Goal: Information Seeking & Learning: Learn about a topic

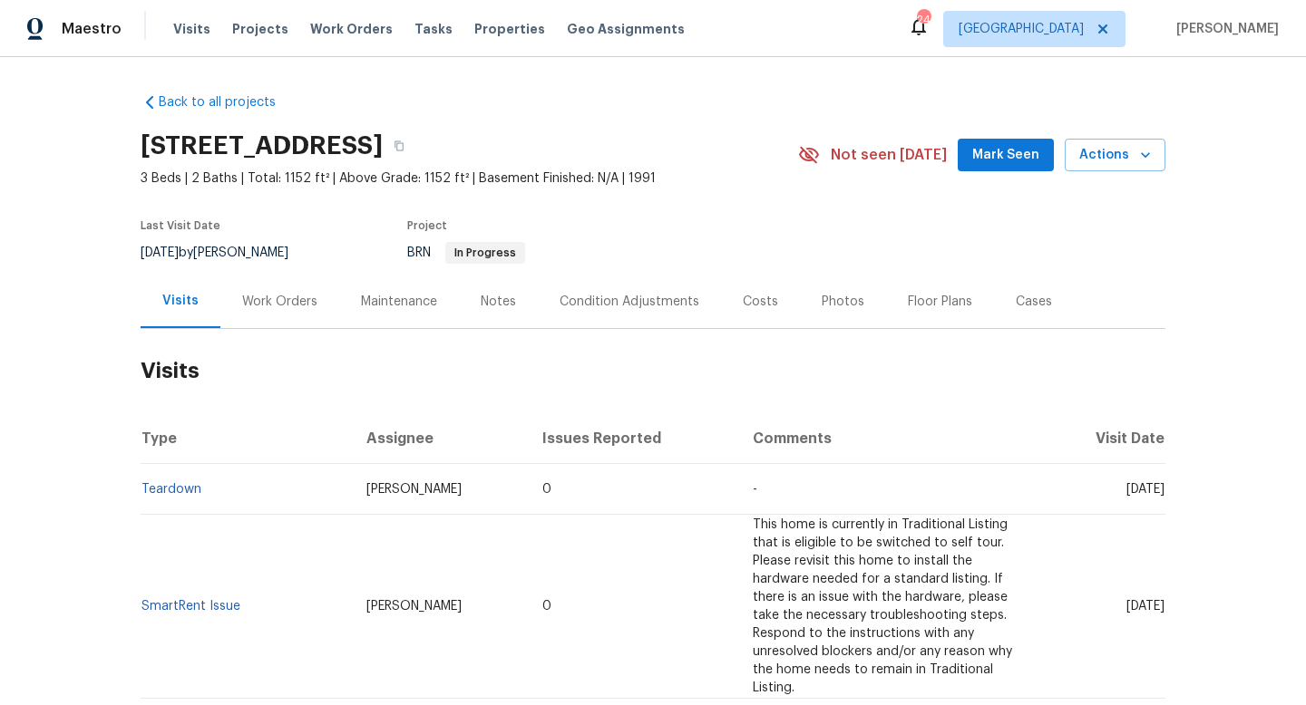
click at [248, 246] on div "7/1/2025 by Carl Biederman" at bounding box center [226, 253] width 170 height 22
copy div "7/1/2025 by Carl Biederman"
click at [271, 303] on div "Work Orders" at bounding box center [279, 302] width 75 height 18
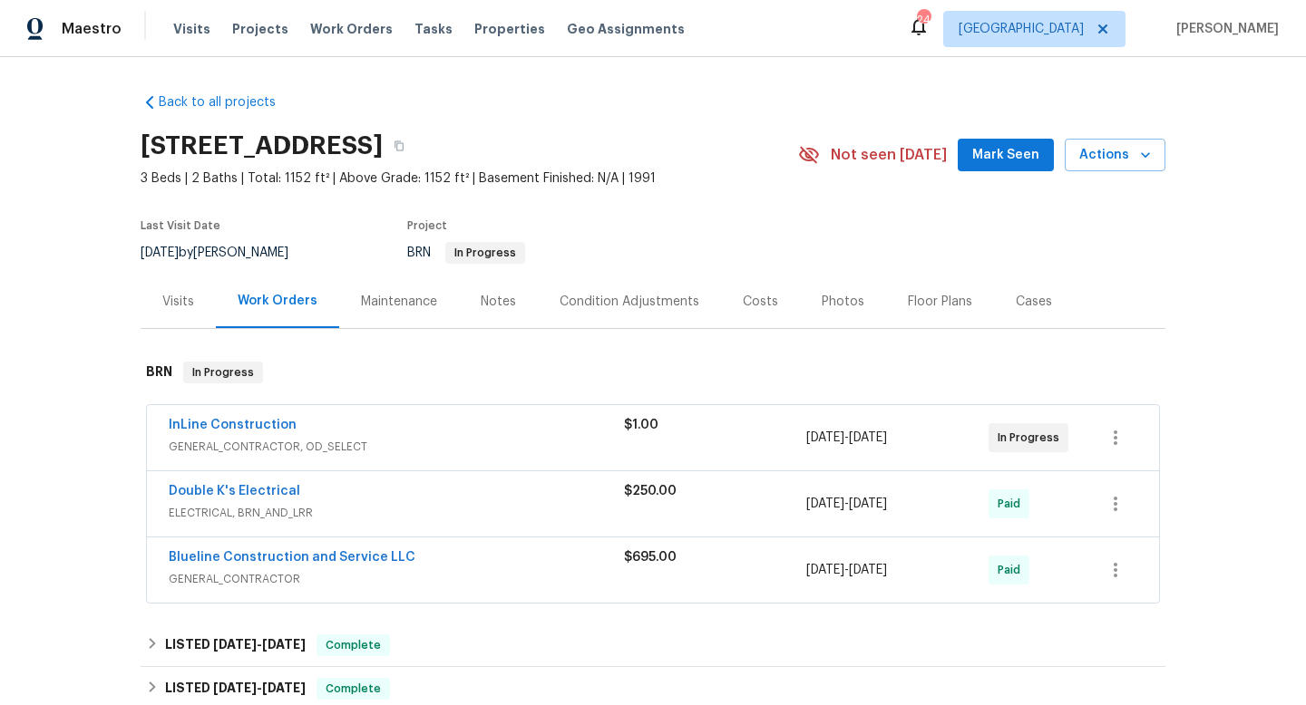
click at [408, 430] on div "InLine Construction" at bounding box center [396, 427] width 455 height 22
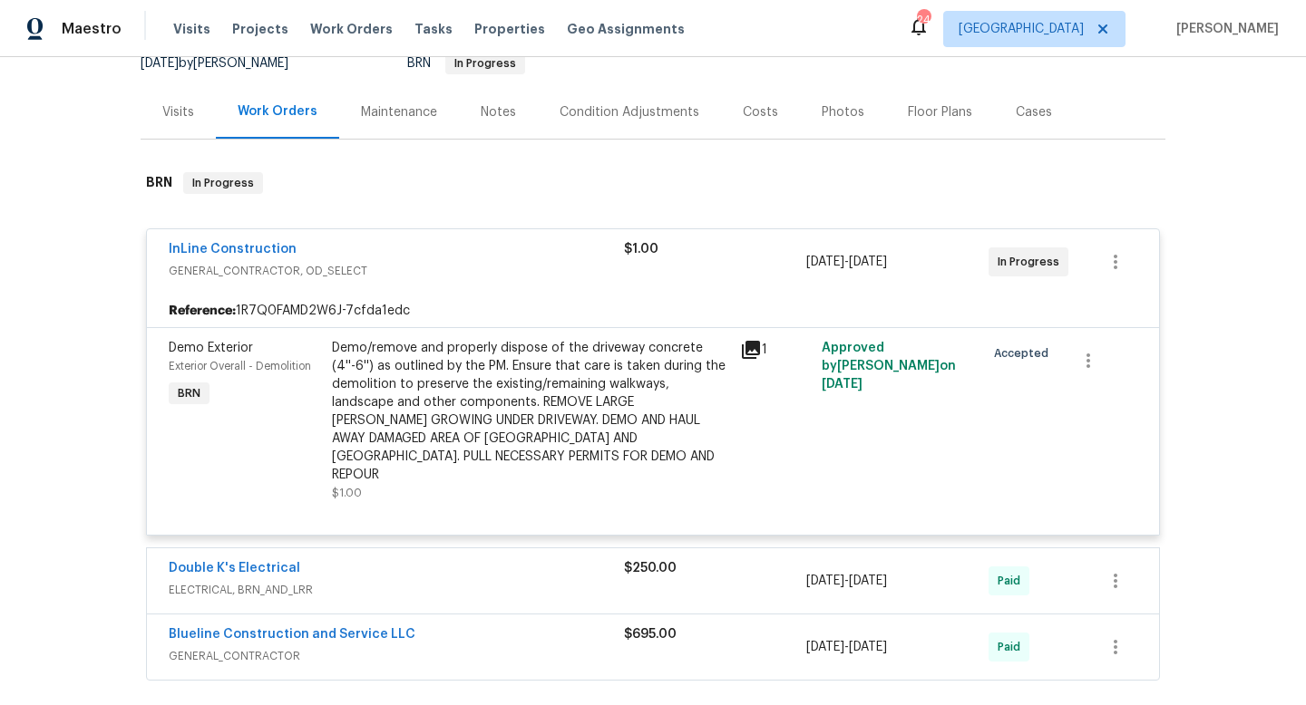
scroll to position [204, 0]
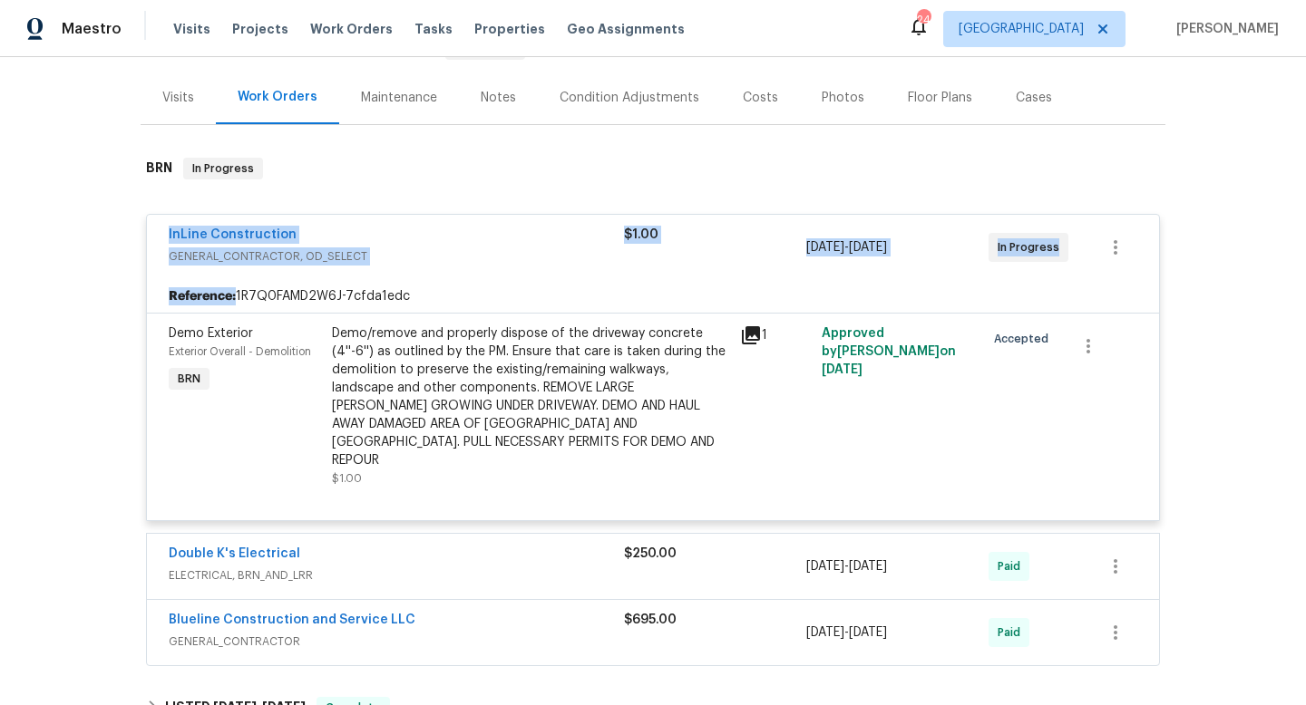
drag, startPoint x: 152, startPoint y: 223, endPoint x: 1143, endPoint y: 283, distance: 992.9
click at [1143, 288] on div "InLine Construction GENERAL_CONTRACTOR, OD_SELECT $1.00 6/30/2025 - 7/4/2025 In…" at bounding box center [653, 367] width 1014 height 307
copy div "InLine Construction GENERAL_CONTRACTOR, OD_SELECT $1.00 6/30/2025 - 7/4/2025 In…"
click at [732, 336] on div "Demo/remove and properly dispose of the driveway concrete (4''-6'') as outlined…" at bounding box center [530, 406] width 408 height 174
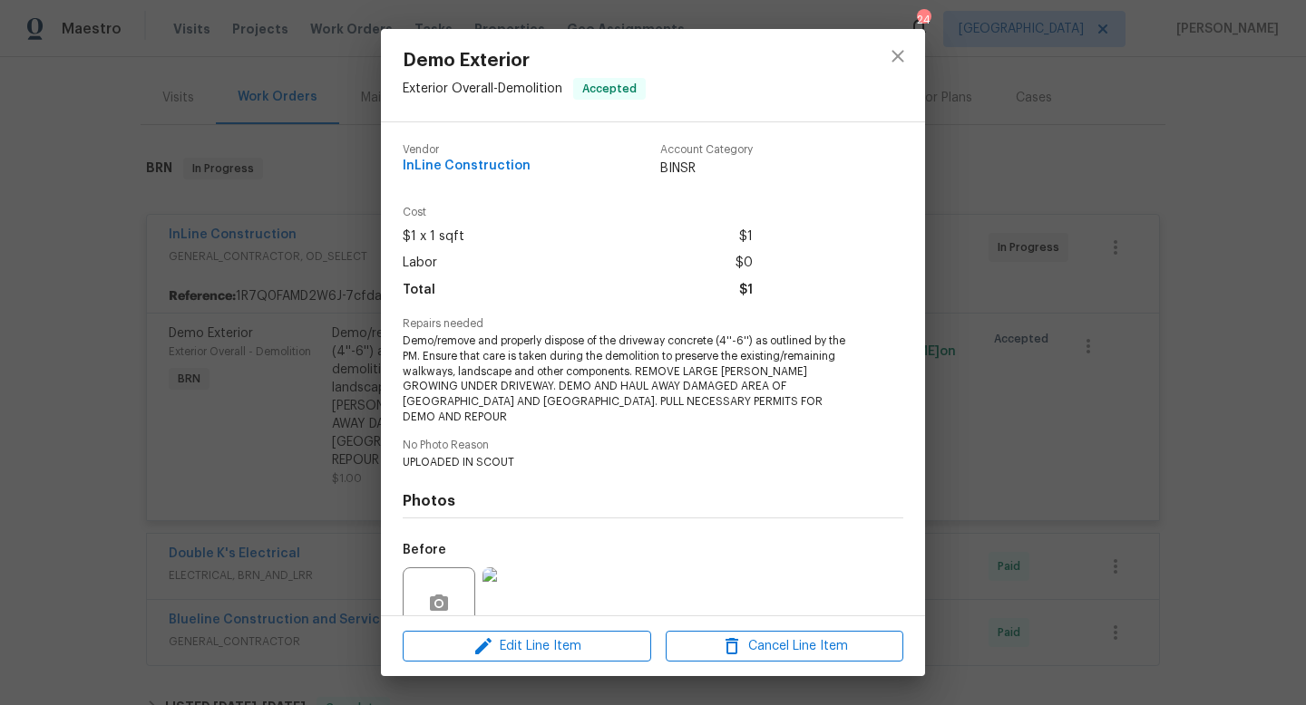
scroll to position [145, 0]
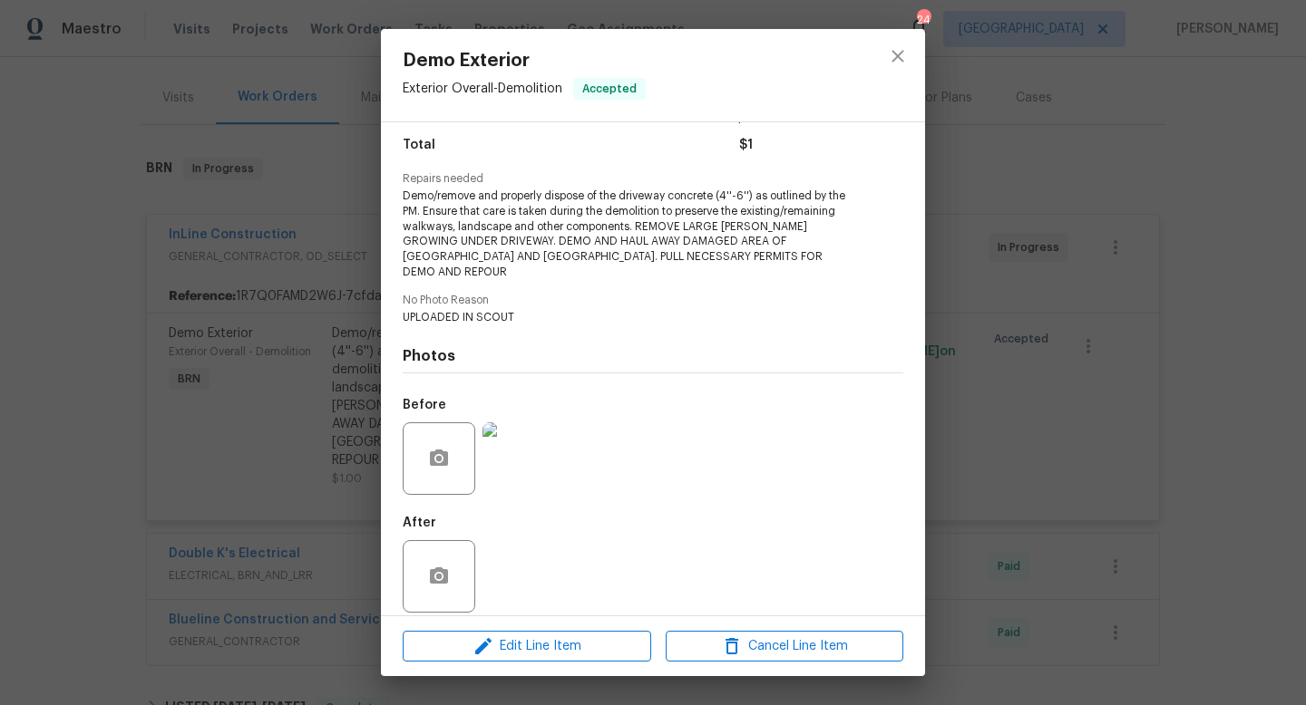
click at [518, 456] on img at bounding box center [518, 459] width 73 height 73
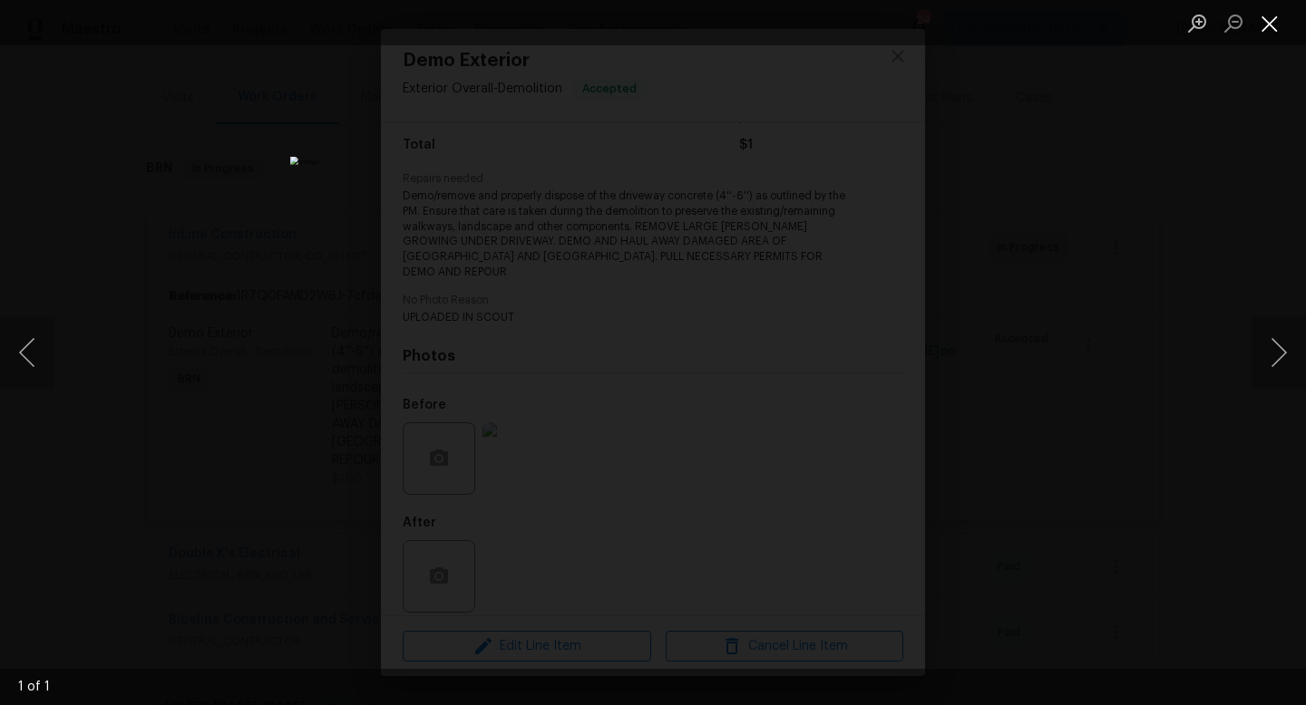
click at [1279, 24] on button "Close lightbox" at bounding box center [1269, 23] width 36 height 32
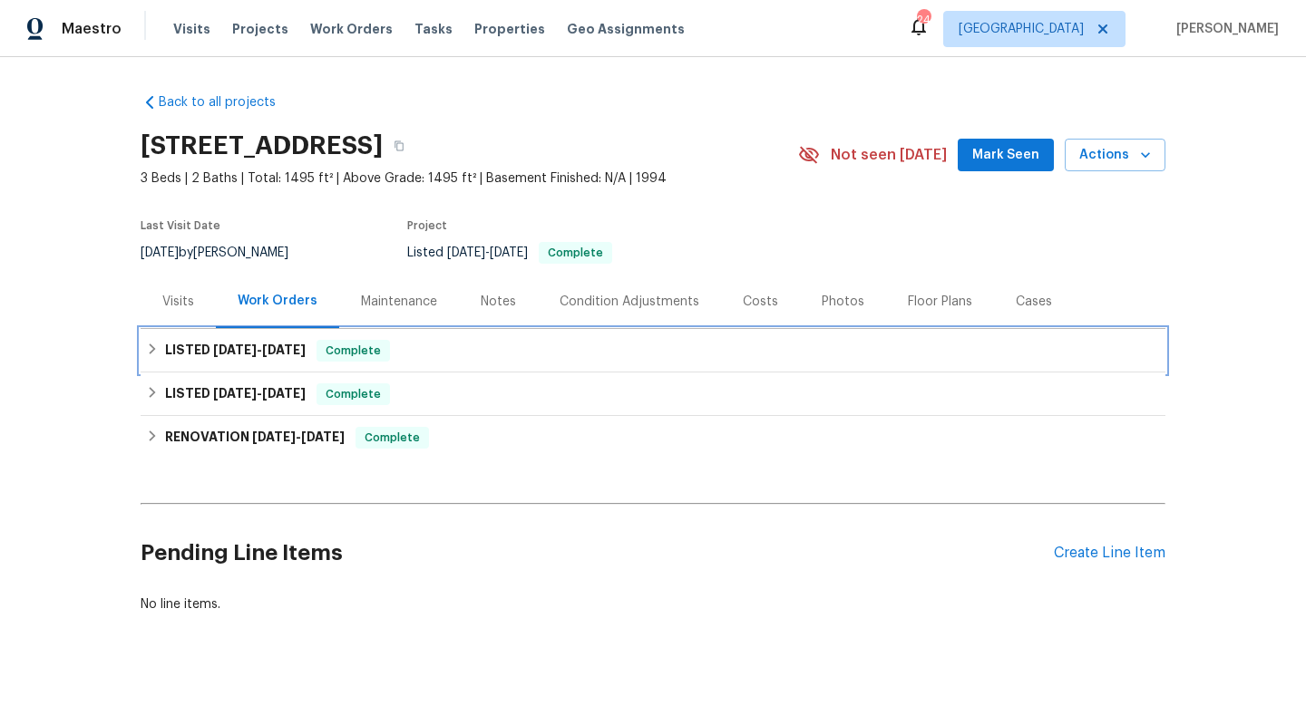
click at [297, 357] on h6 "LISTED 7/29/25 - 7/31/25" at bounding box center [235, 351] width 141 height 22
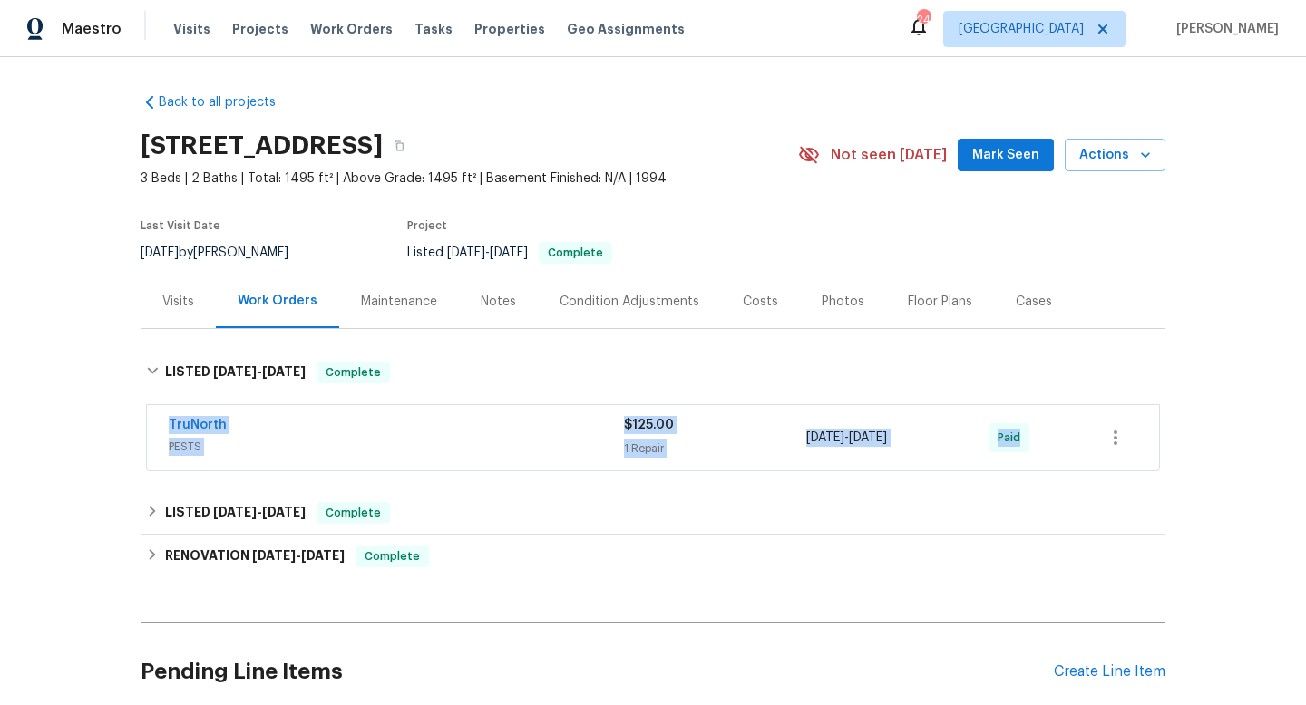
drag, startPoint x: 285, startPoint y: 415, endPoint x: 1140, endPoint y: 417, distance: 855.1
click at [1143, 418] on div "TruNorth PESTS $125.00 1 Repair 7/29/2025 - 7/31/2025 Paid" at bounding box center [653, 437] width 1012 height 65
copy div "TruNorth PESTS $125.00 1 Repair 7/29/2025 - 7/31/2025 Paid LISTED 6/21/25 - 6/2…"
click at [239, 253] on div "8/1/2025 by Austin Jones" at bounding box center [226, 253] width 170 height 22
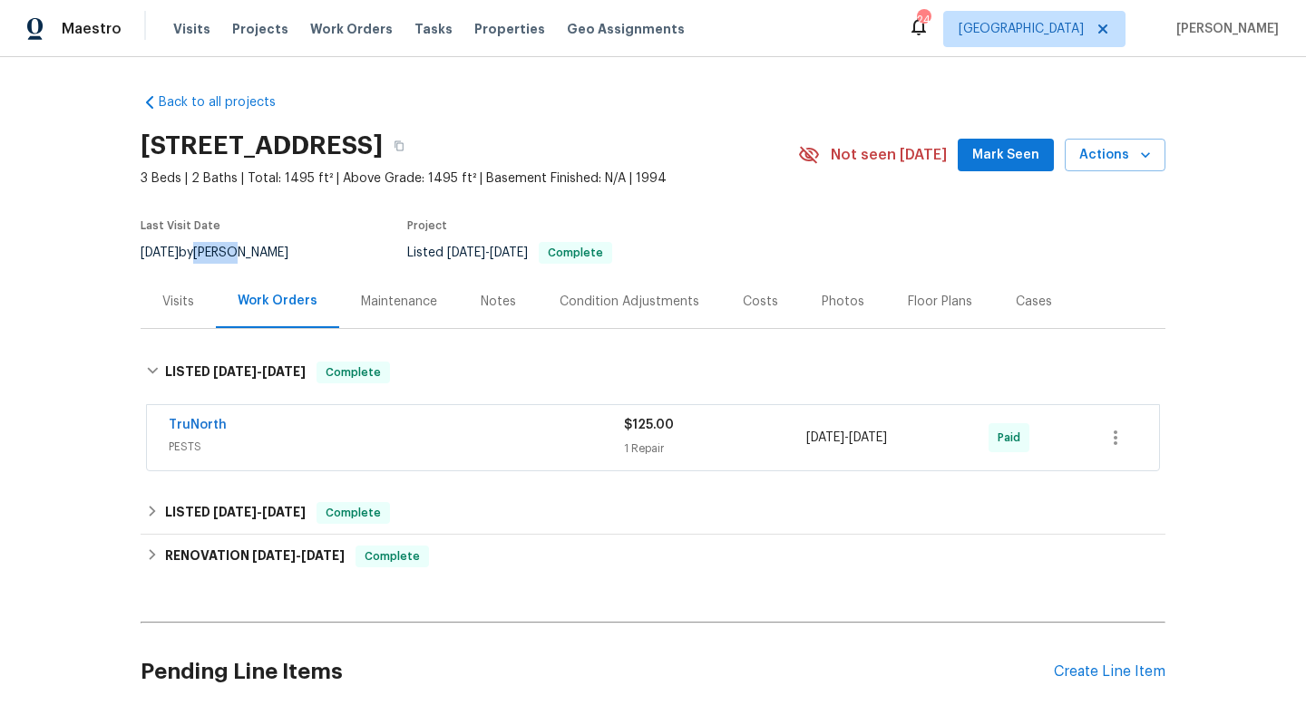
click at [239, 253] on div "8/1/2025 by Austin Jones" at bounding box center [226, 253] width 170 height 22
click at [252, 248] on div "8/1/2025 by Austin Jones" at bounding box center [226, 253] width 170 height 22
copy div "8/1/2025 by Austin Jones"
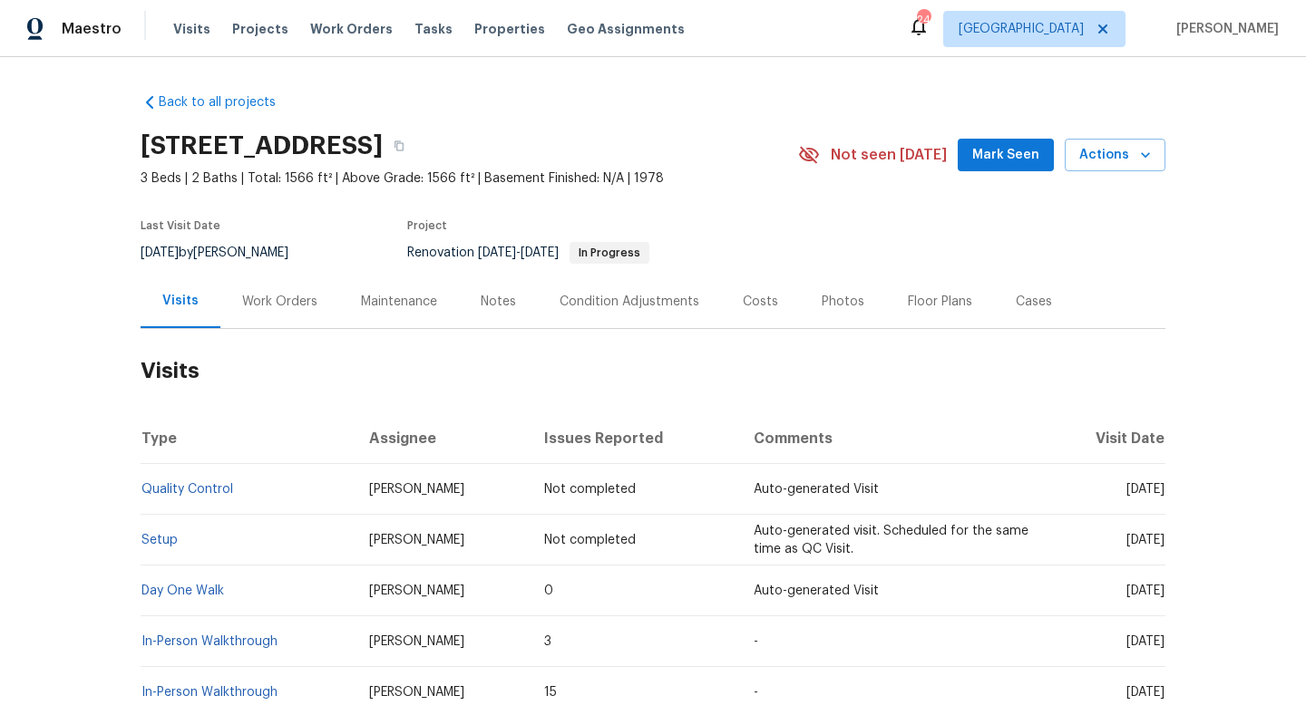
click at [247, 246] on div "7/22/2025 by Carl Biederman" at bounding box center [226, 253] width 170 height 22
copy div "7/22/2025 by Carl Biederman"
click at [287, 296] on div "Work Orders" at bounding box center [279, 302] width 75 height 18
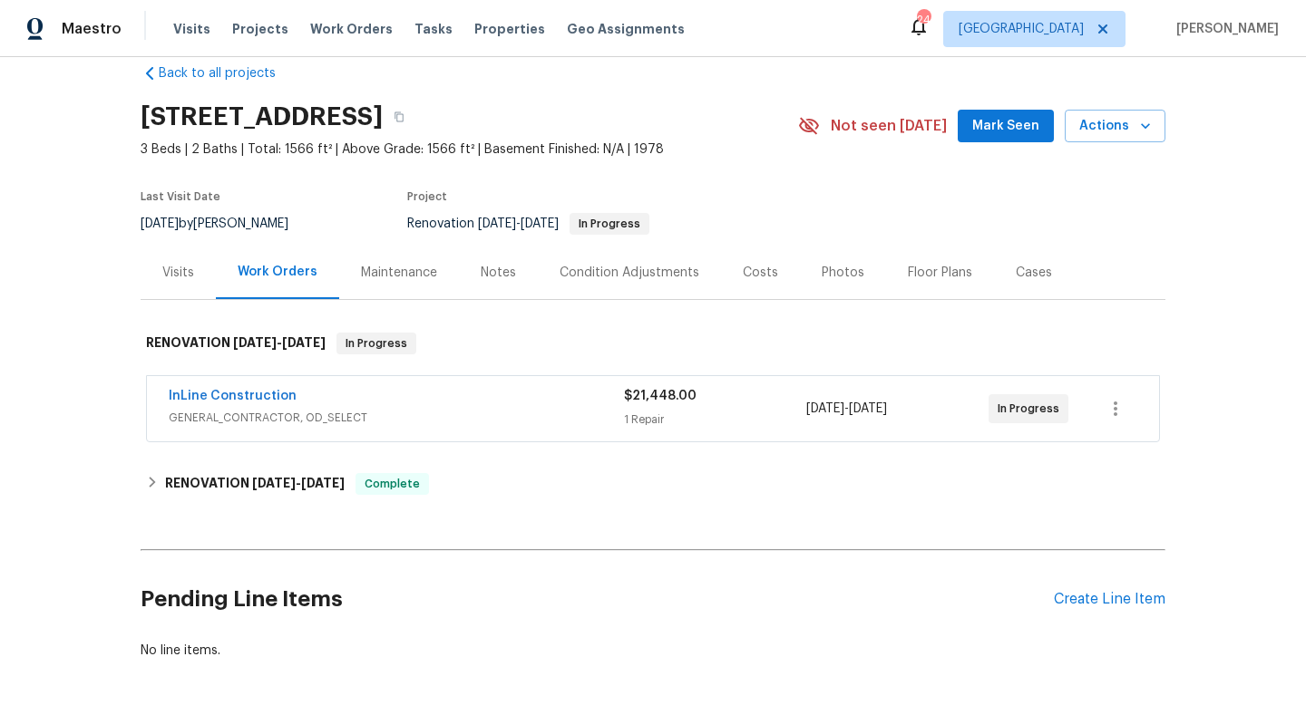
scroll to position [44, 0]
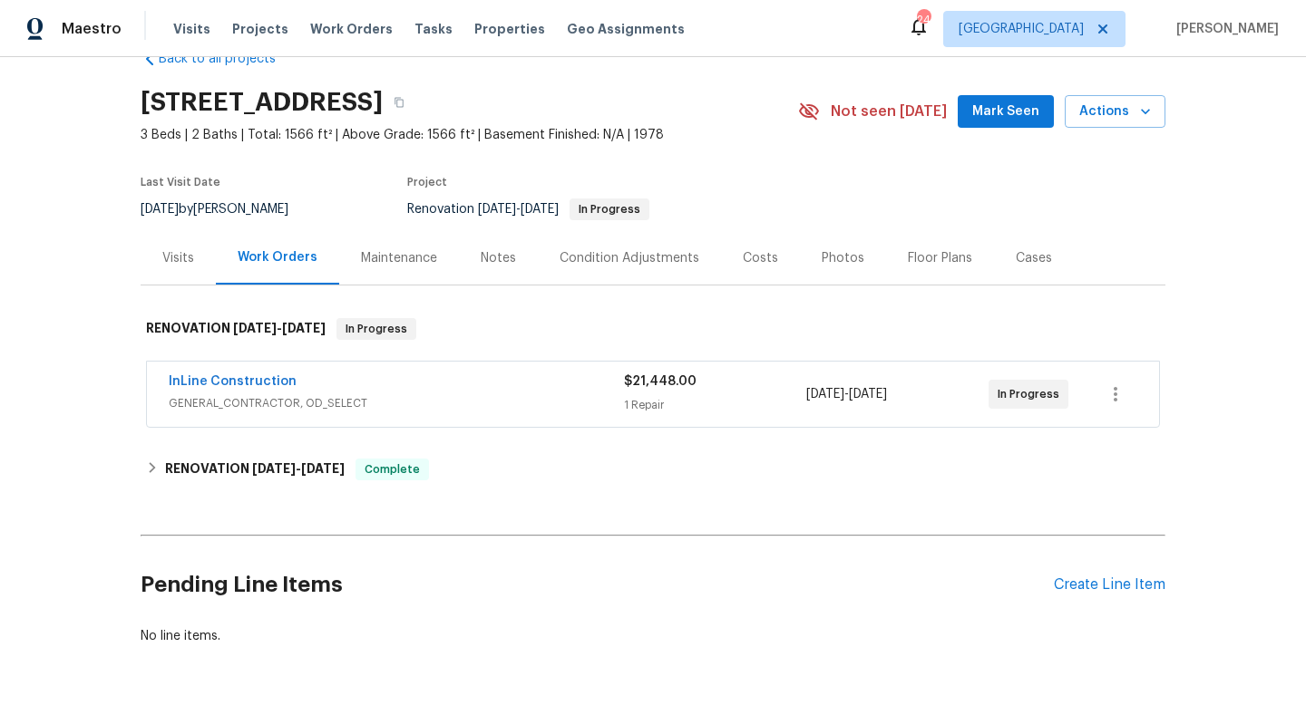
click at [473, 368] on div "InLine Construction GENERAL_CONTRACTOR, OD_SELECT $21,448.00 1 Repair 8/11/2025…" at bounding box center [653, 394] width 1012 height 65
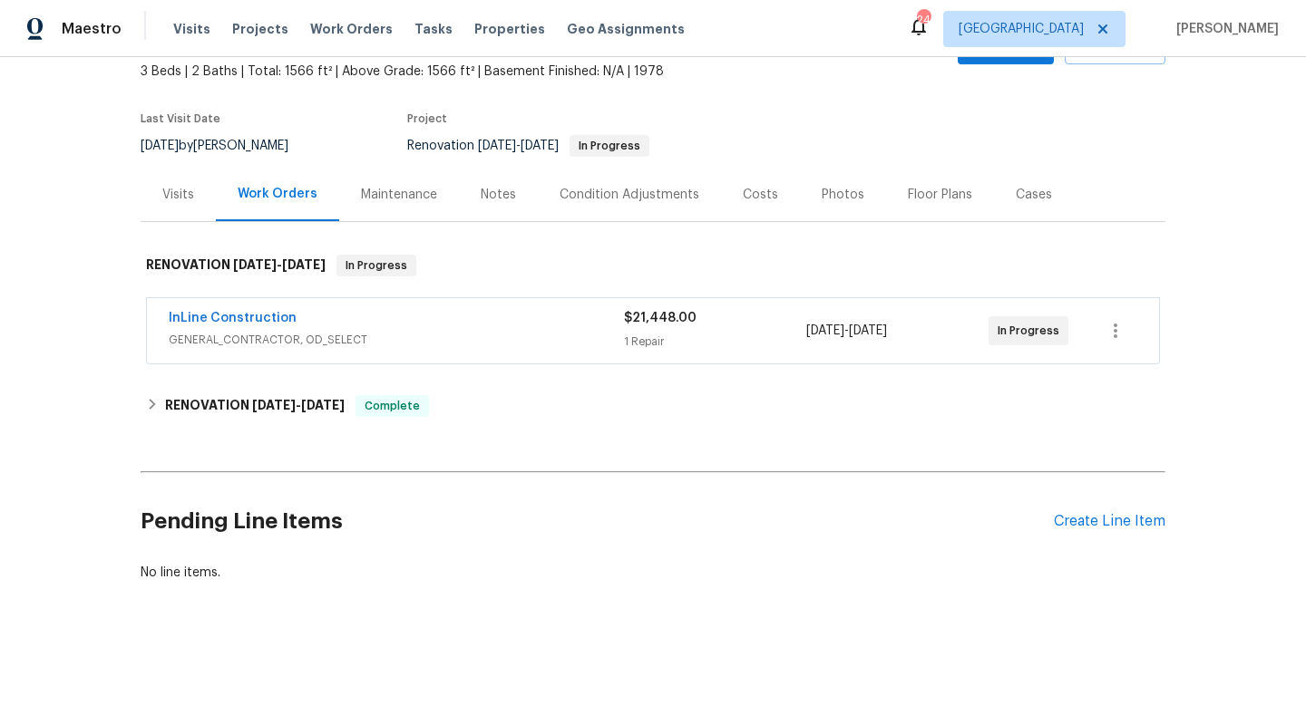
click at [486, 324] on div "InLine Construction" at bounding box center [396, 320] width 455 height 22
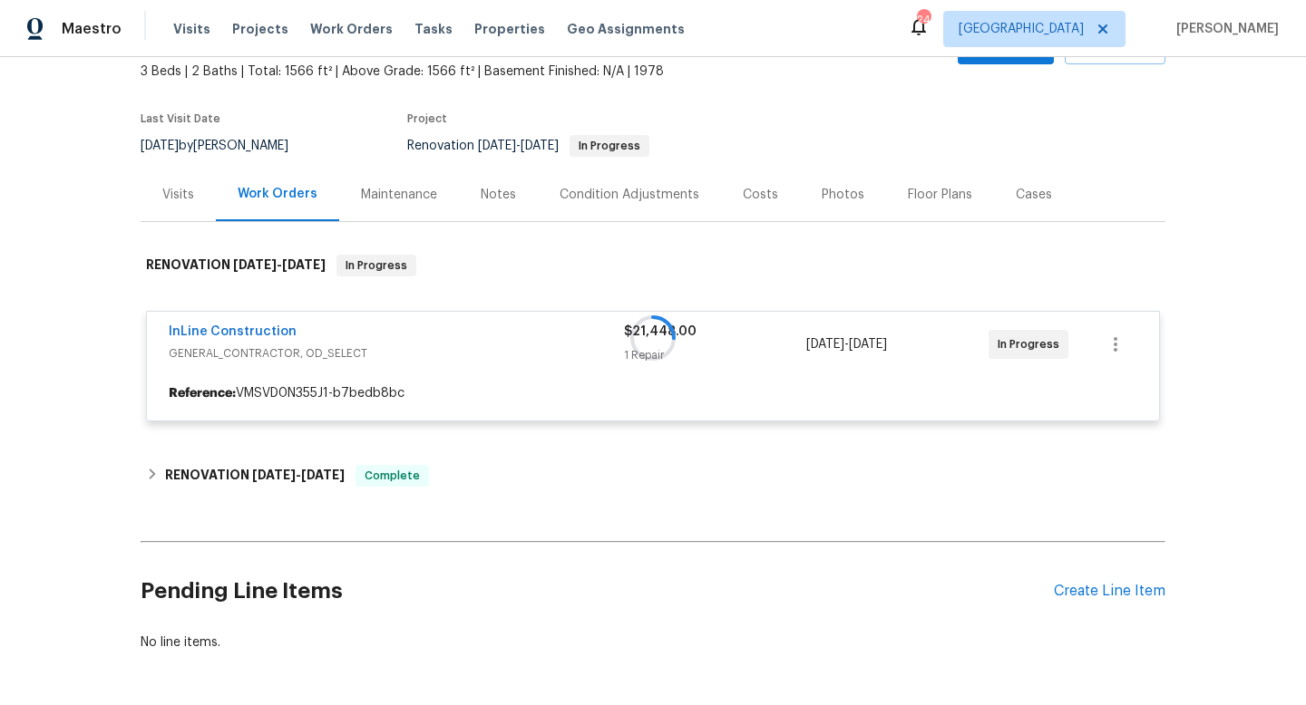
scroll to position [177, 0]
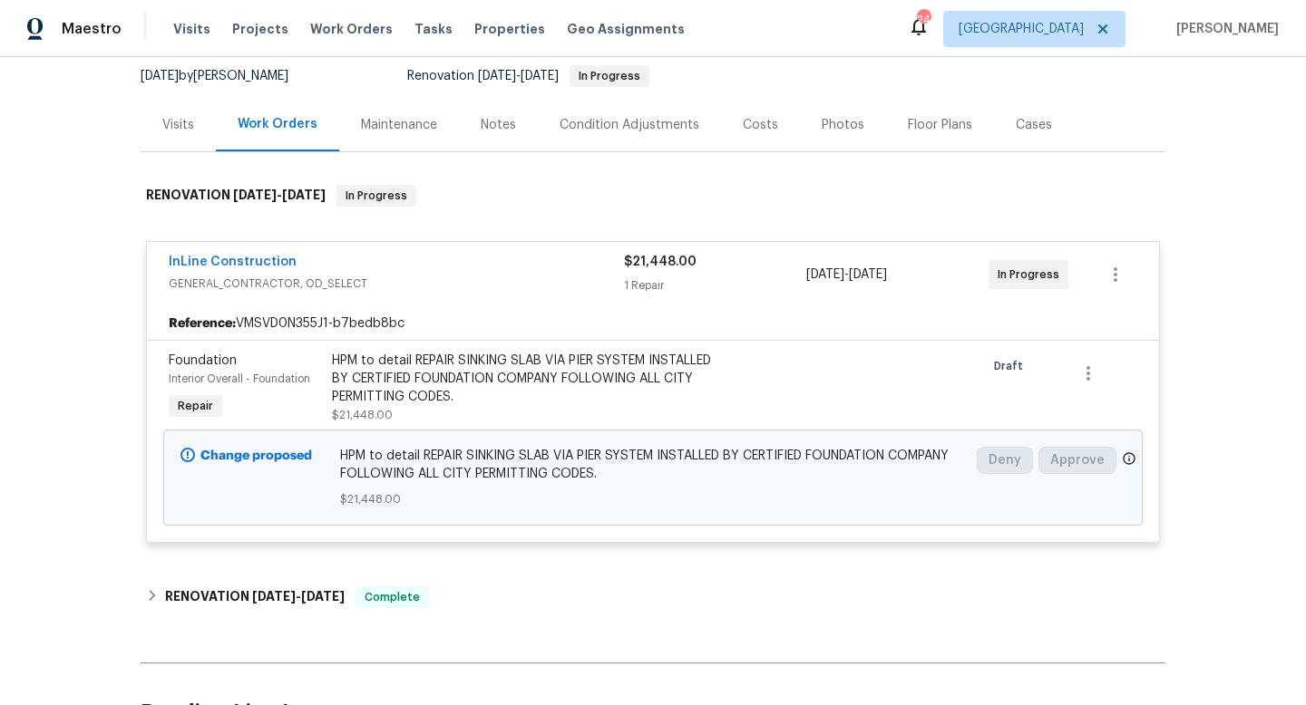
click at [16, 288] on div "Back to all projects 5533 Satel Dr, Orlando, FL 32810 3 Beds | 2 Baths | Total:…" at bounding box center [653, 381] width 1306 height 648
drag, startPoint x: 156, startPoint y: 258, endPoint x: 962, endPoint y: 297, distance: 807.1
click at [962, 297] on div "InLine Construction GENERAL_CONTRACTOR, OD_SELECT $21,448.00 1 Repair 8/11/2025…" at bounding box center [653, 274] width 1012 height 65
click at [118, 194] on div "Back to all projects 5533 Satel Dr, Orlando, FL 32810 3 Beds | 2 Baths | Total:…" at bounding box center [653, 381] width 1306 height 648
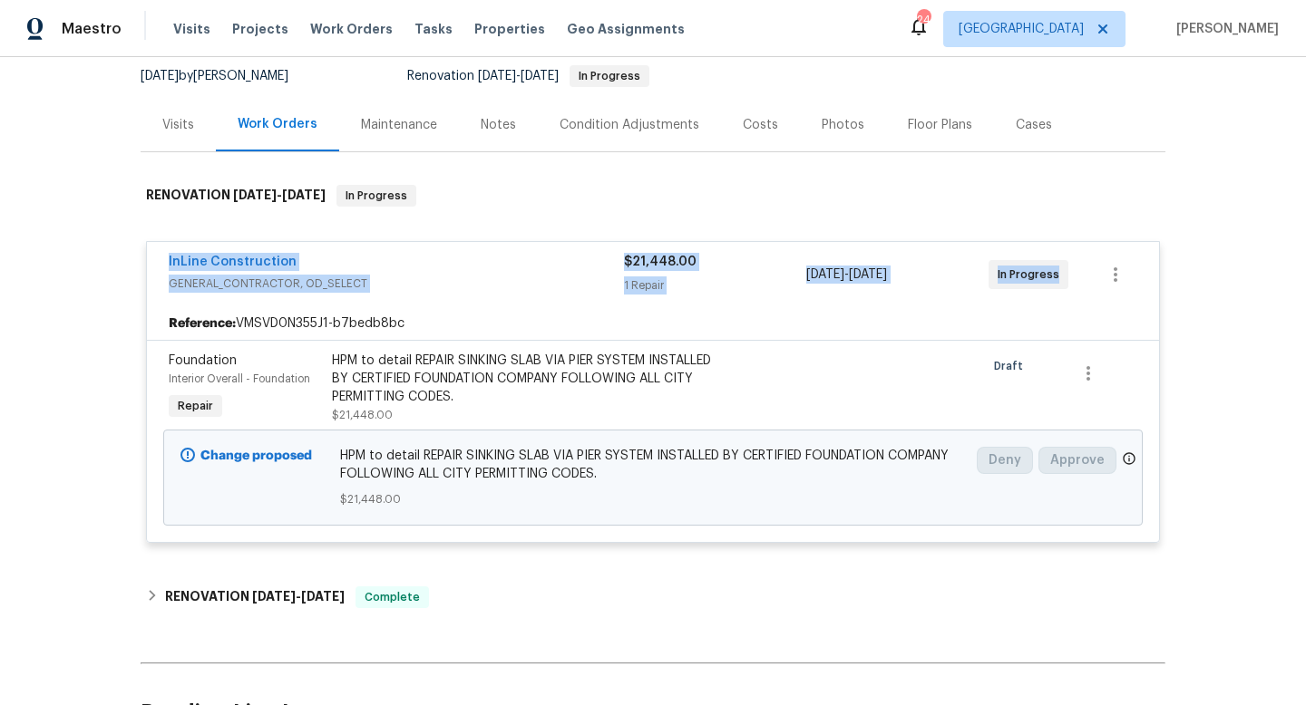
drag, startPoint x: 147, startPoint y: 248, endPoint x: 1171, endPoint y: 254, distance: 1023.8
click at [1179, 256] on div "Back to all projects 5533 Satel Dr, Orlando, FL 32810 3 Beds | 2 Baths | Total:…" at bounding box center [653, 381] width 1306 height 648
copy div "InLine Construction GENERAL_CONTRACTOR, OD_SELECT $21,448.00 1 Repair 8/11/2025…"
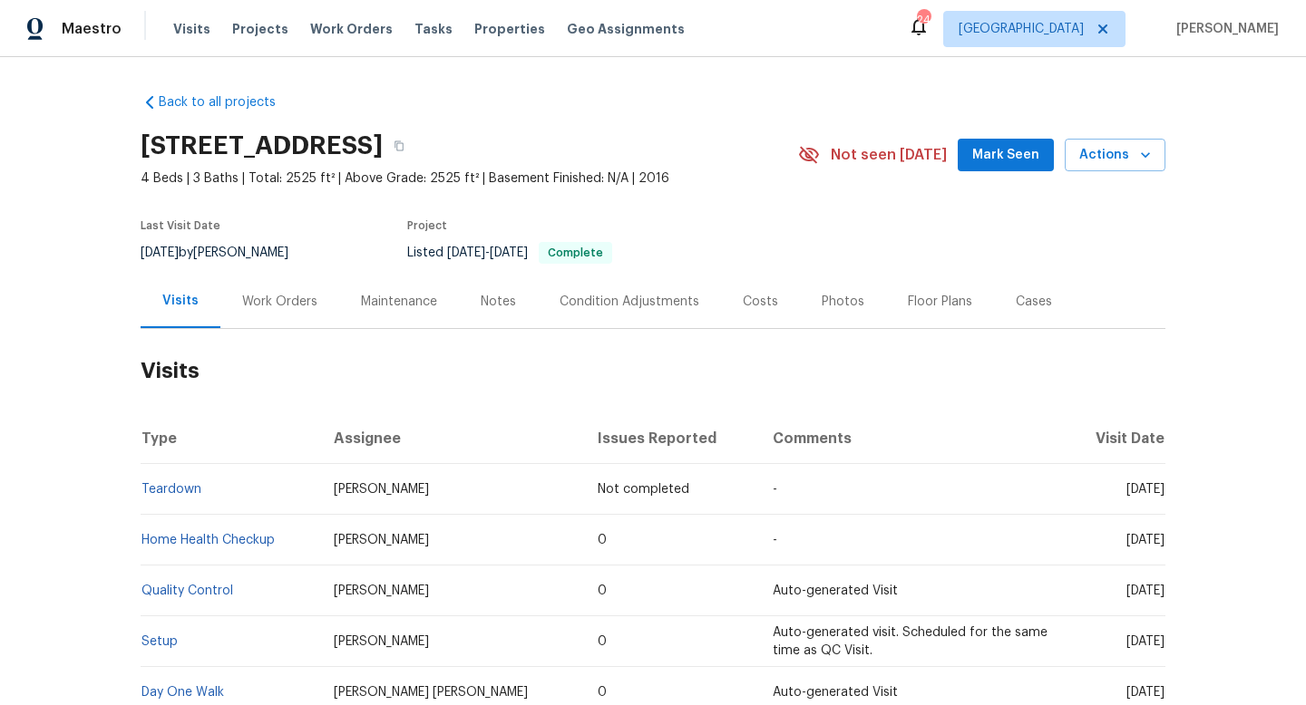
click at [278, 304] on div "Work Orders" at bounding box center [279, 302] width 75 height 18
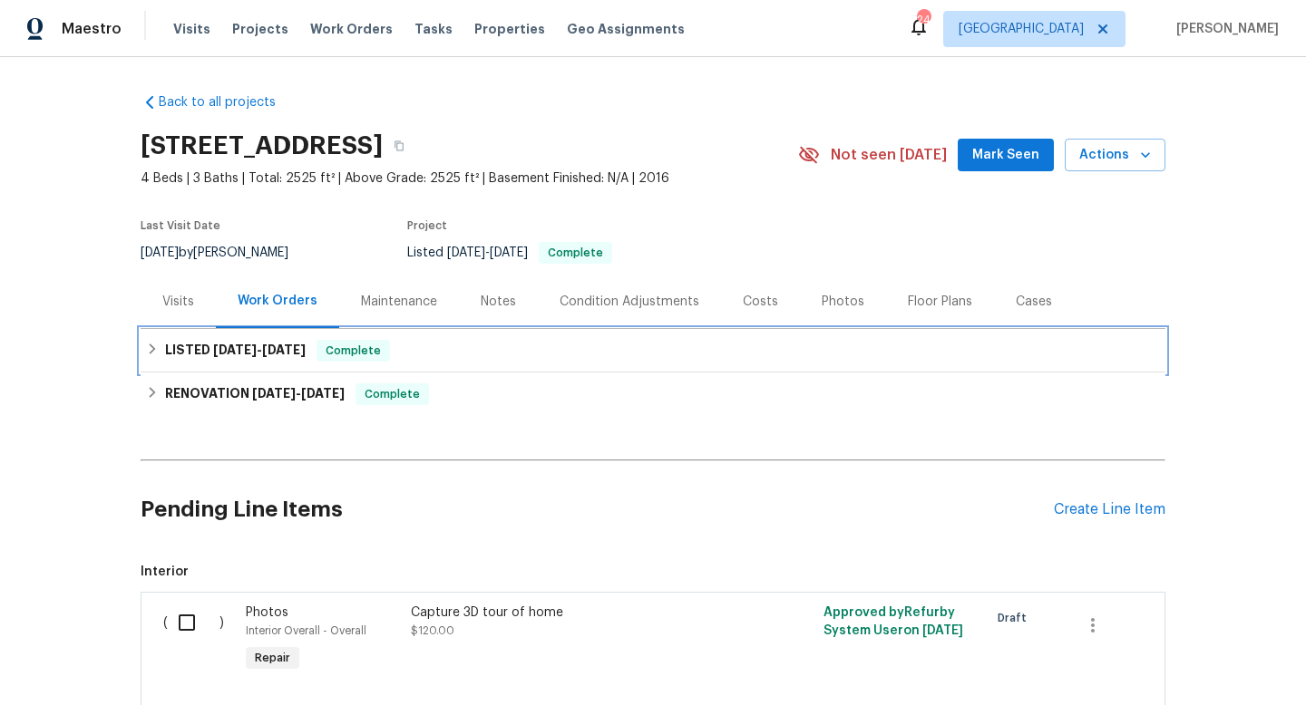
click at [440, 354] on div "LISTED [DATE] - [DATE] Complete" at bounding box center [653, 351] width 1014 height 22
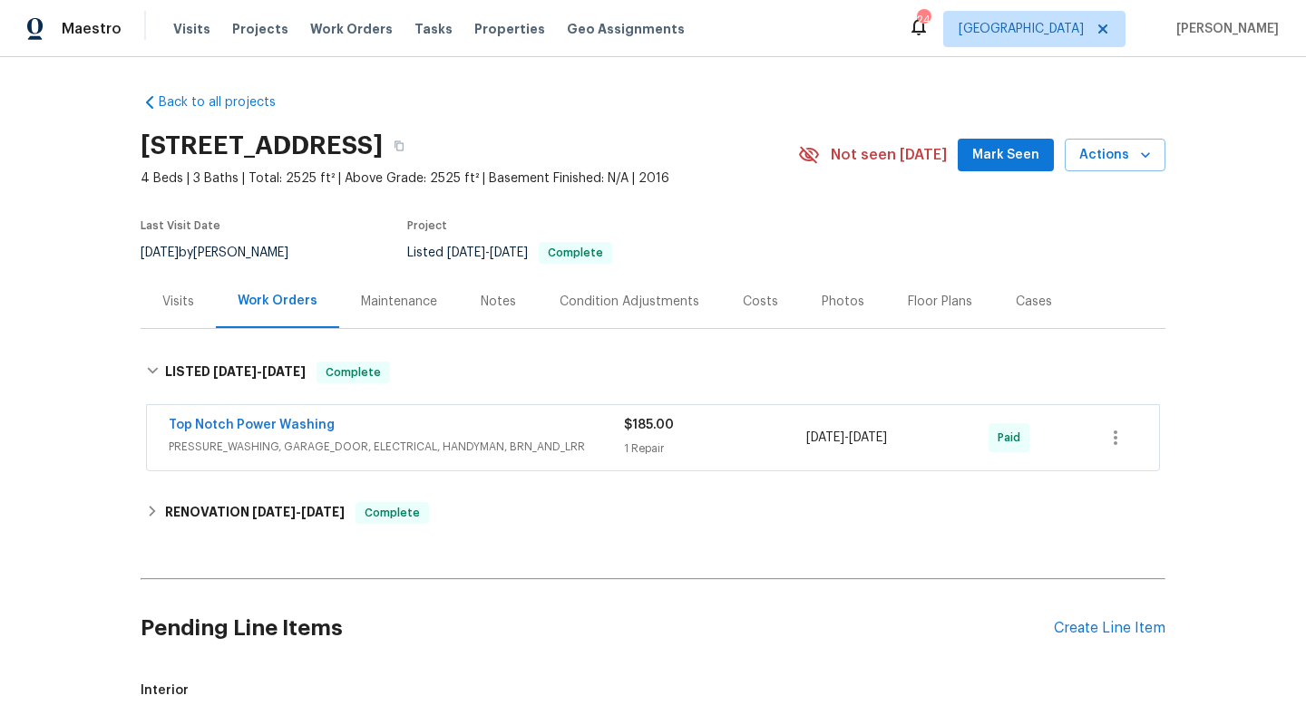
click at [414, 441] on span "PRESSURE_WASHING, GARAGE_DOOR, ELECTRICAL, HANDYMAN, BRN_AND_LRR" at bounding box center [396, 447] width 455 height 18
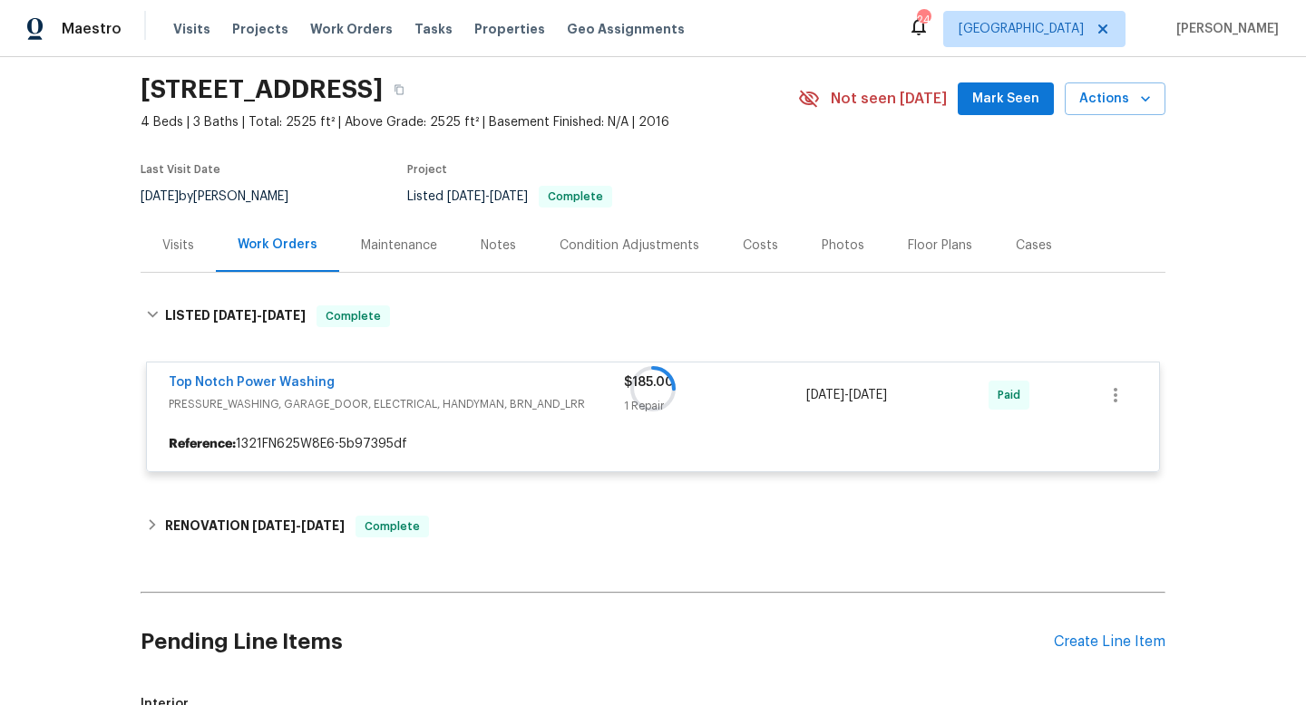
scroll to position [62, 0]
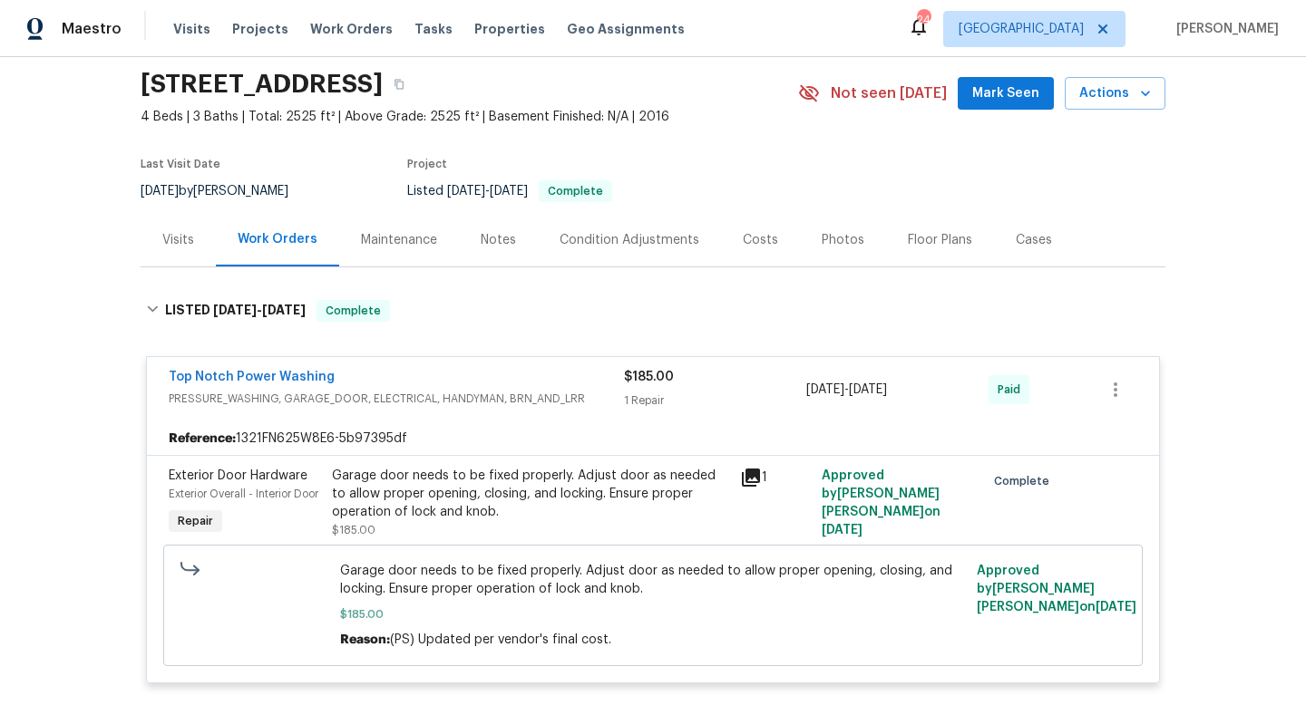
click at [187, 220] on div "Visits" at bounding box center [178, 240] width 75 height 54
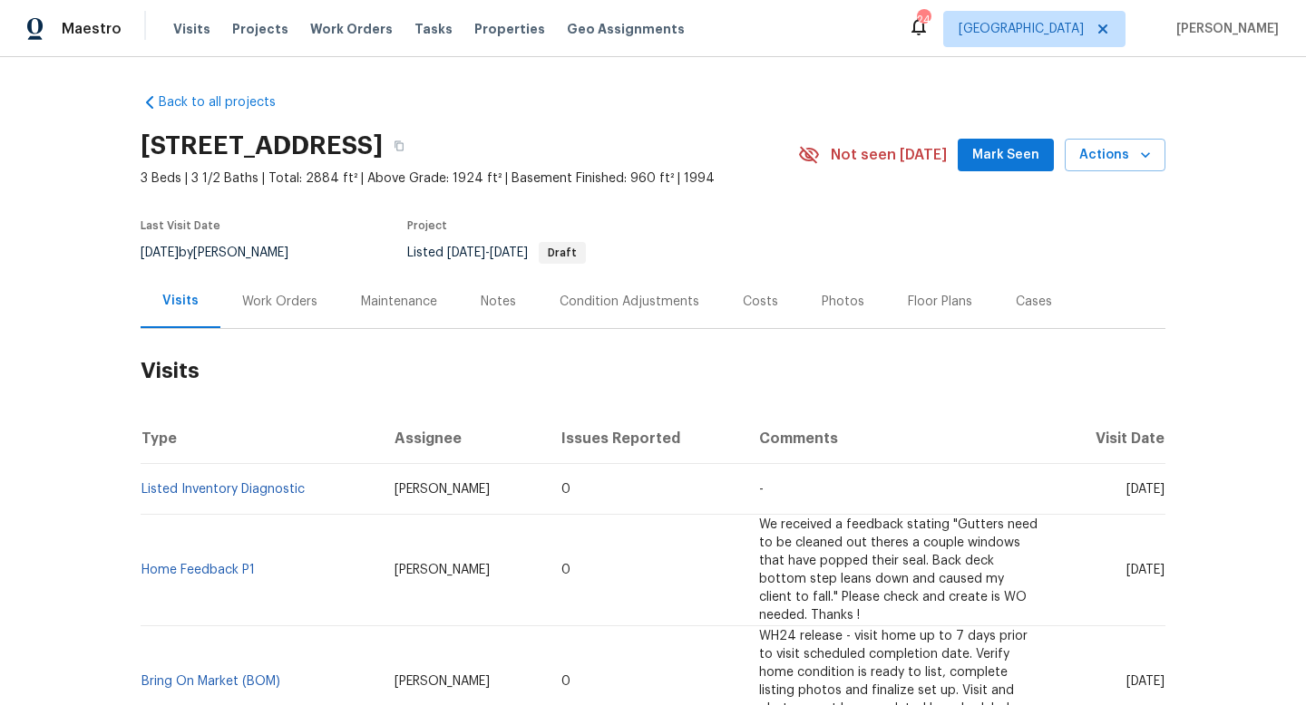
click at [258, 316] on div "Work Orders" at bounding box center [279, 302] width 119 height 54
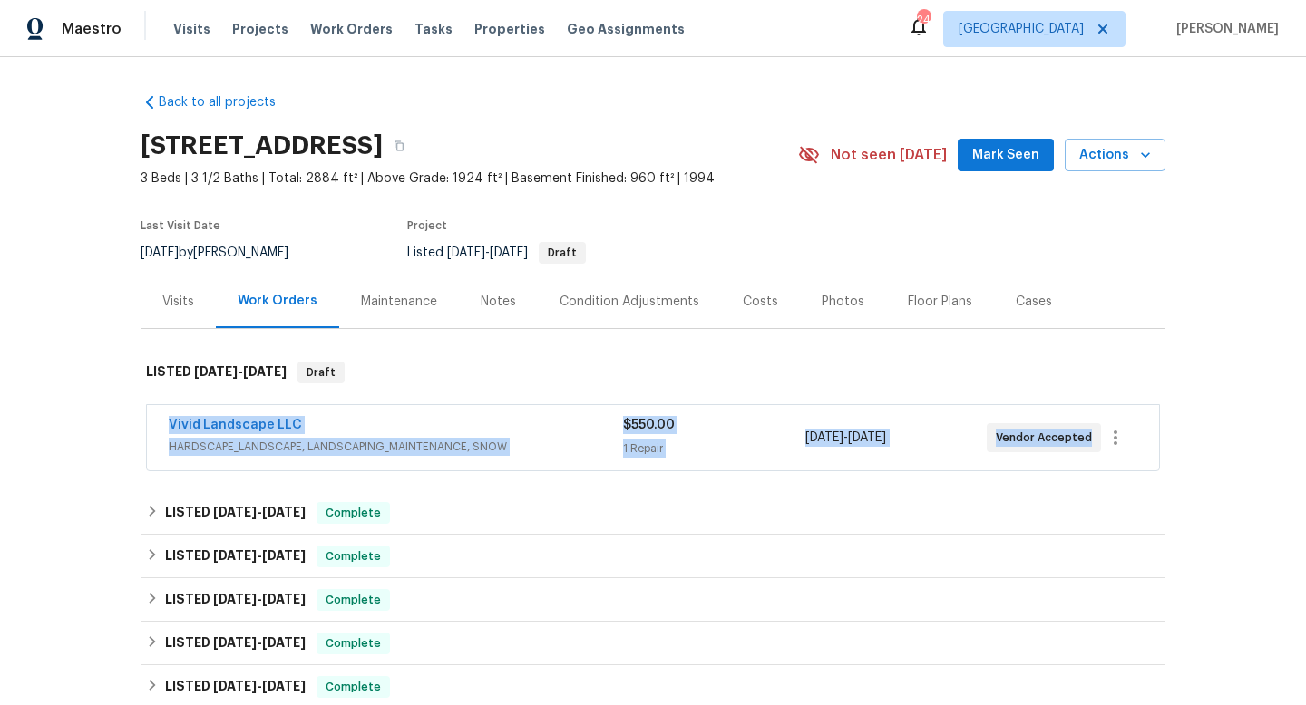
drag, startPoint x: 191, startPoint y: 421, endPoint x: 1236, endPoint y: 424, distance: 1044.6
click at [1236, 425] on div "Back to all projects 20687 Smithfield Ct, Sterling, VA 20165 3 Beds | 3 1/2 Bat…" at bounding box center [653, 381] width 1306 height 648
copy div "Vivid Landscape LLC HARDSCAPE_LANDSCAPE, LANDSCAPING_MAINTENANCE, SNOW $550.00 …"
click at [556, 442] on span "HARDSCAPE_LANDSCAPE, LANDSCAPING_MAINTENANCE, SNOW" at bounding box center [396, 447] width 454 height 18
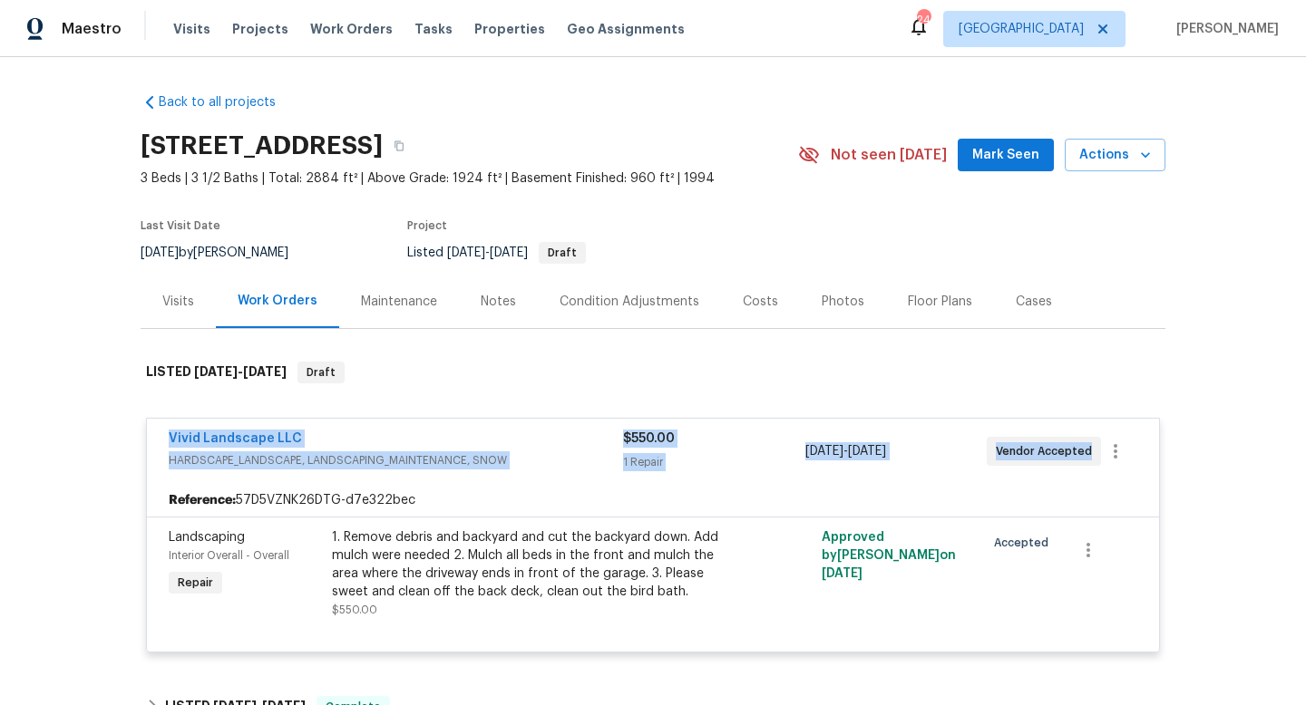
drag, startPoint x: 153, startPoint y: 442, endPoint x: 1055, endPoint y: 472, distance: 901.8
click at [1073, 479] on div "Vivid Landscape LLC HARDSCAPE_LANDSCAPE, LANDSCAPING_MAINTENANCE, SNOW $550.00 …" at bounding box center [653, 451] width 1012 height 65
copy div "Vivid Landscape LLC HARDSCAPE_LANDSCAPE, LANDSCAPING_MAINTENANCE, SNOW $550.00 …"
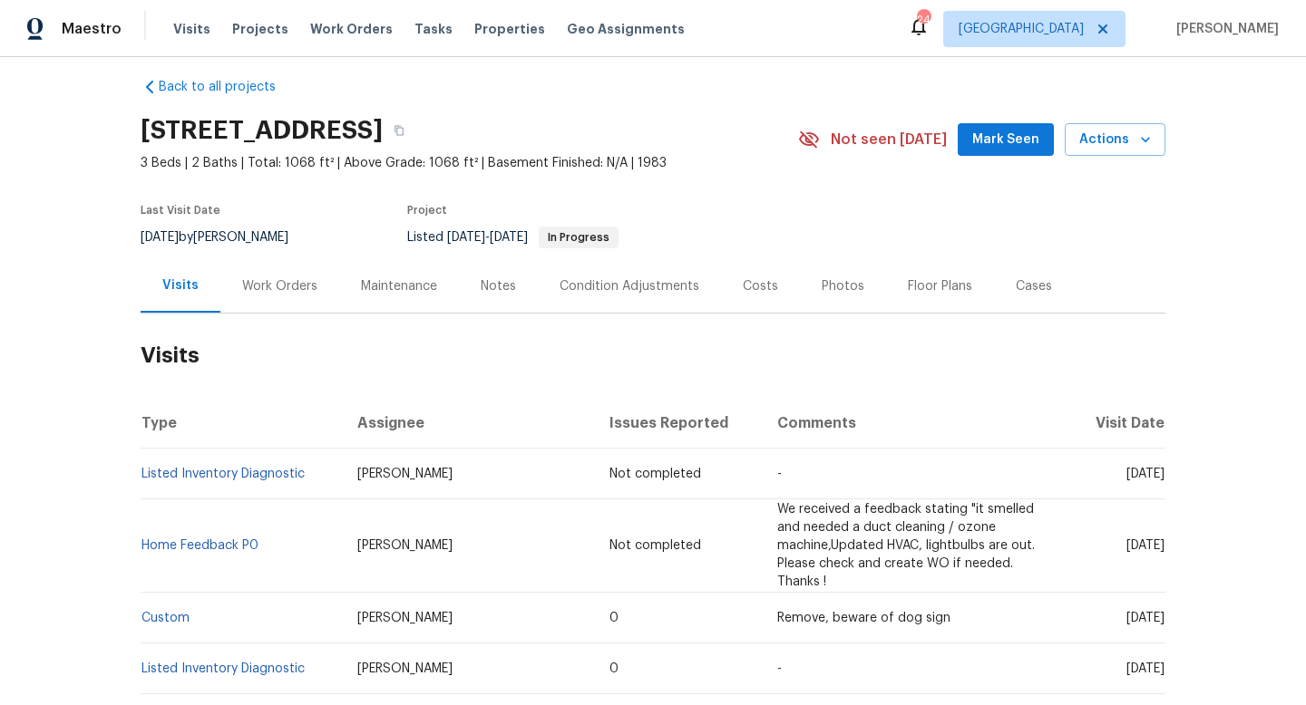
scroll to position [17, 0]
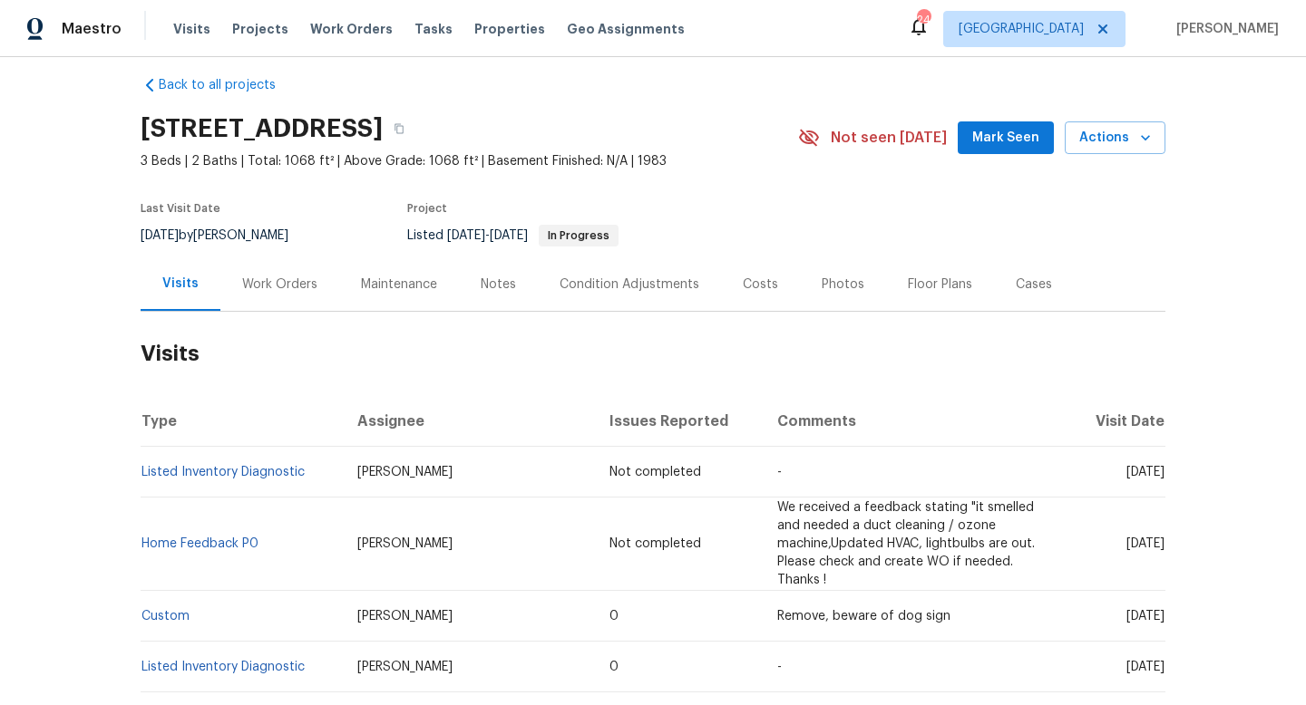
click at [300, 279] on div "Work Orders" at bounding box center [279, 285] width 75 height 18
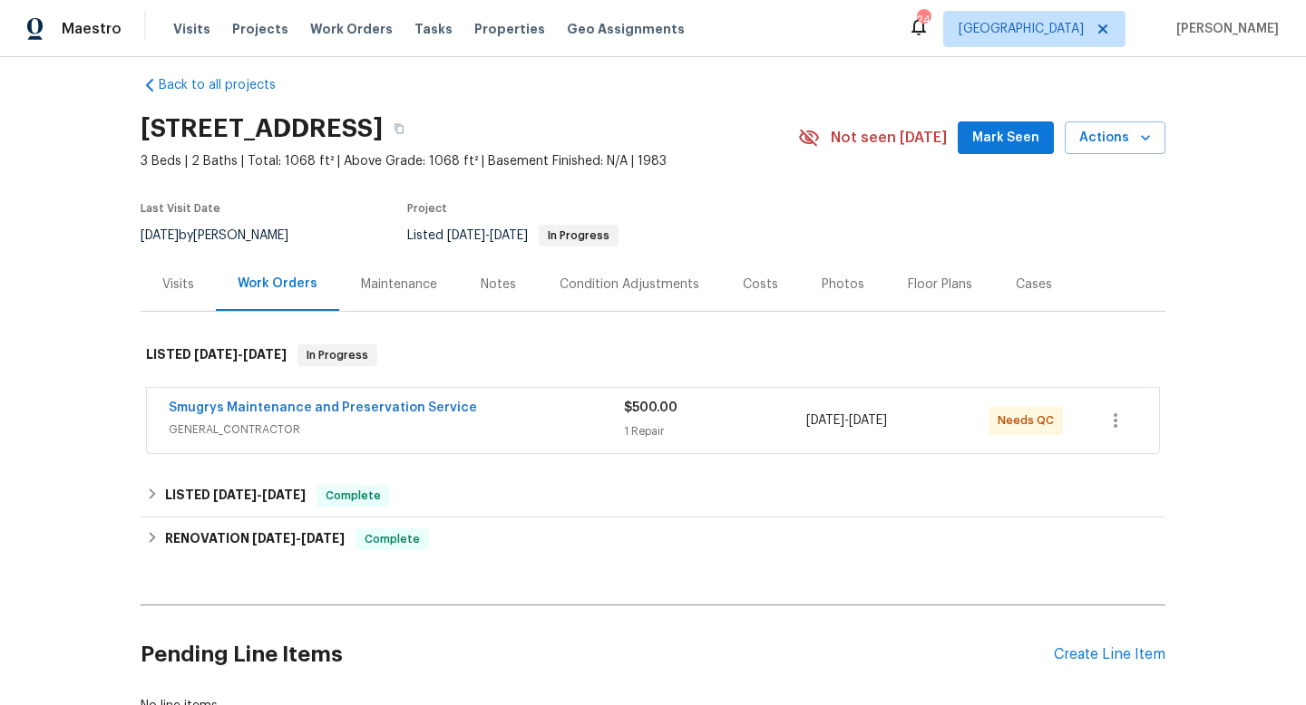
click at [400, 435] on span "GENERAL_CONTRACTOR" at bounding box center [396, 430] width 455 height 18
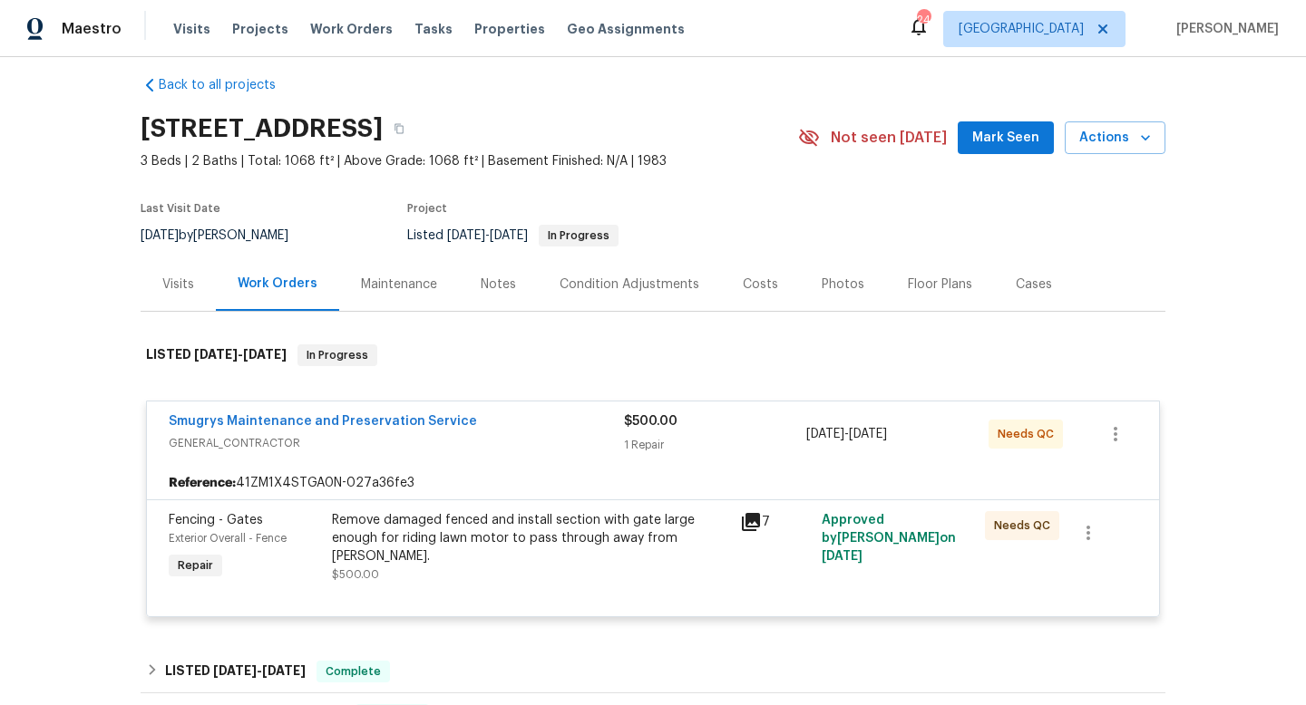
click at [185, 284] on div "Visits" at bounding box center [178, 285] width 32 height 18
